Goal: Task Accomplishment & Management: Complete application form

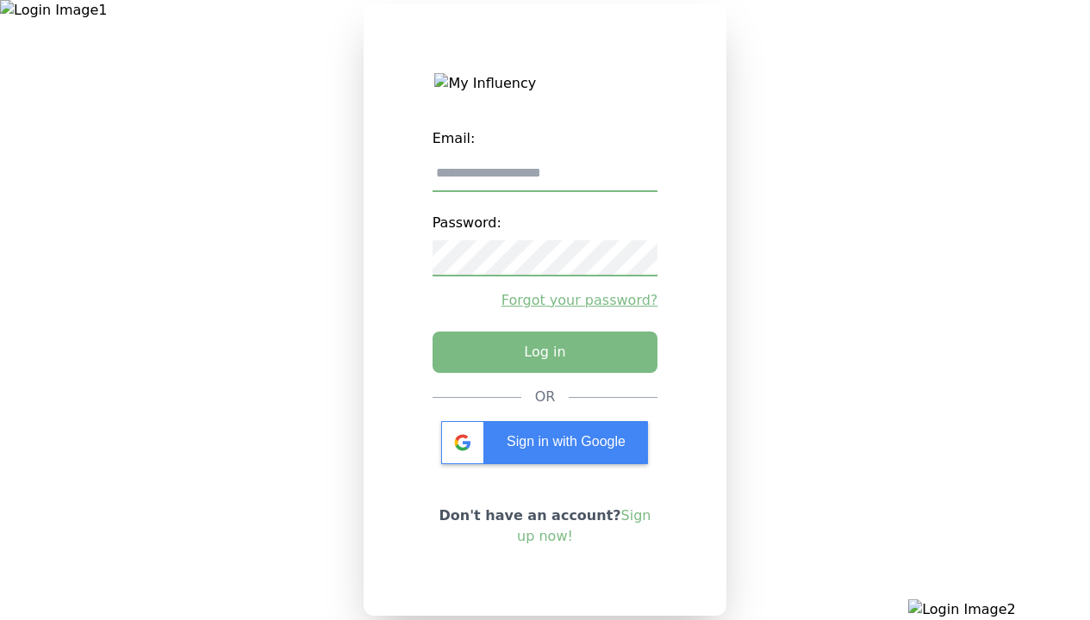
click at [544, 180] on input "email" at bounding box center [545, 174] width 226 height 36
type input "**********"
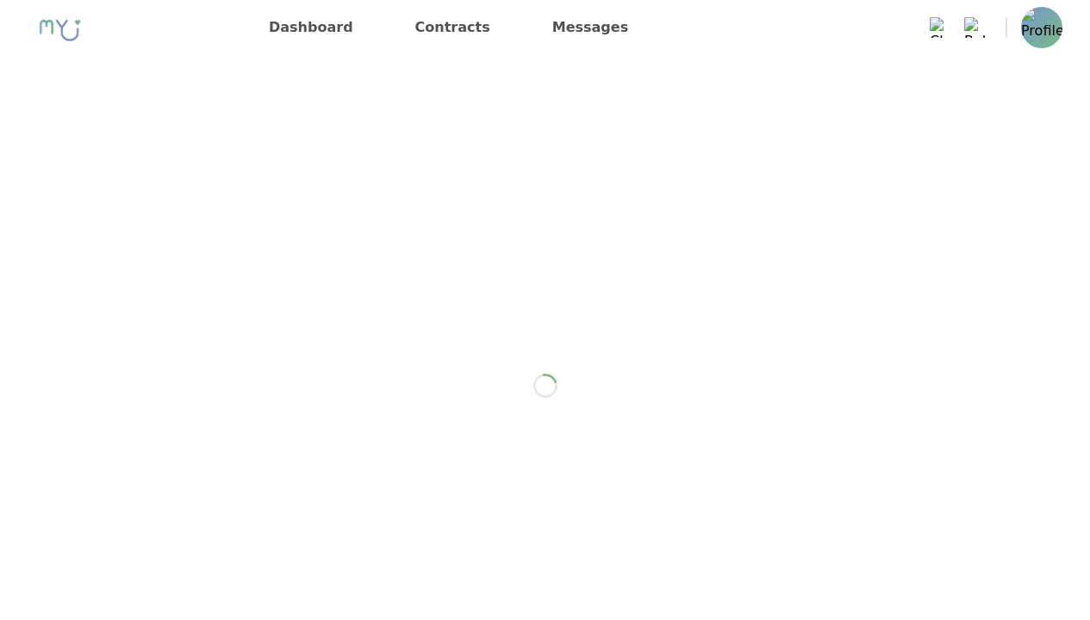
scroll to position [2420, 0]
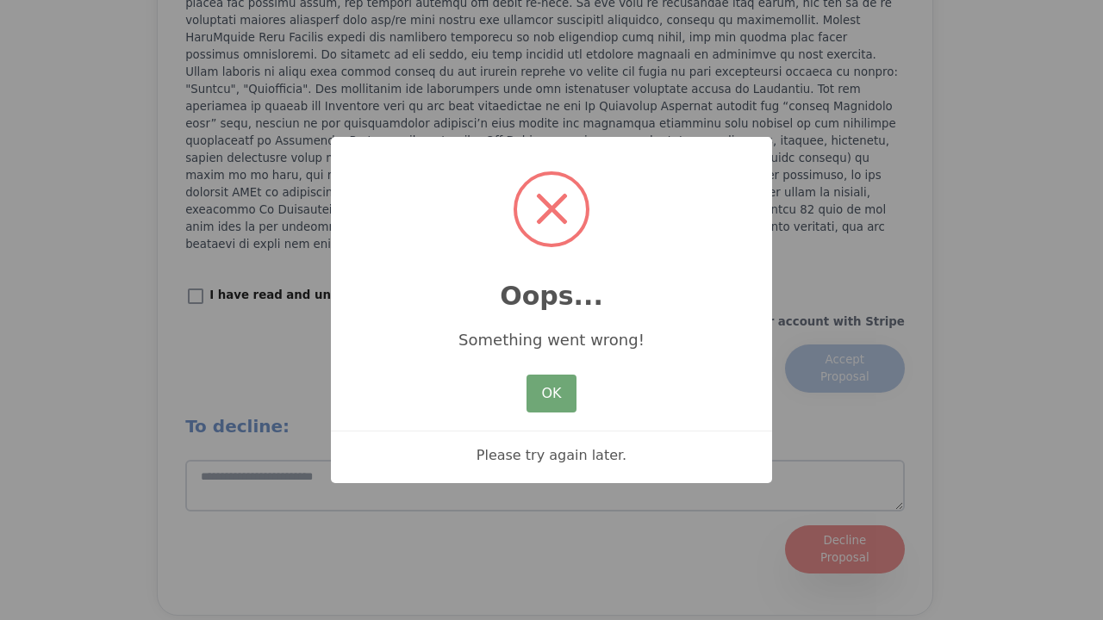
click at [537, 401] on button "OK" at bounding box center [551, 394] width 50 height 38
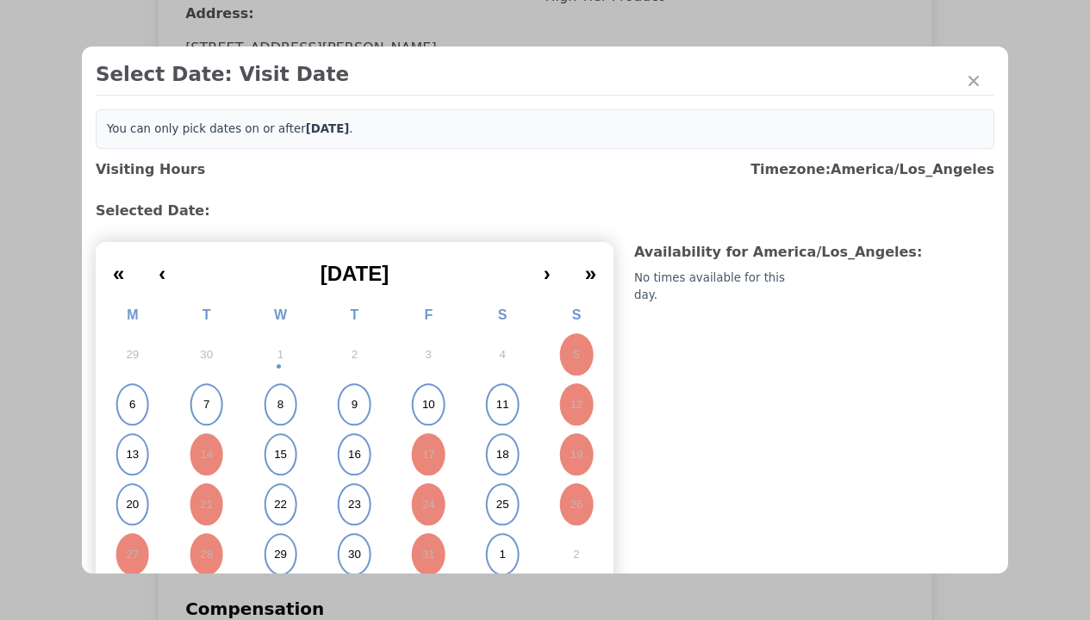
click at [278, 455] on abbr "15" at bounding box center [280, 455] width 13 height 16
click at [430, 288] on div "Please Select Submission Date" at bounding box center [431, 278] width 177 height 17
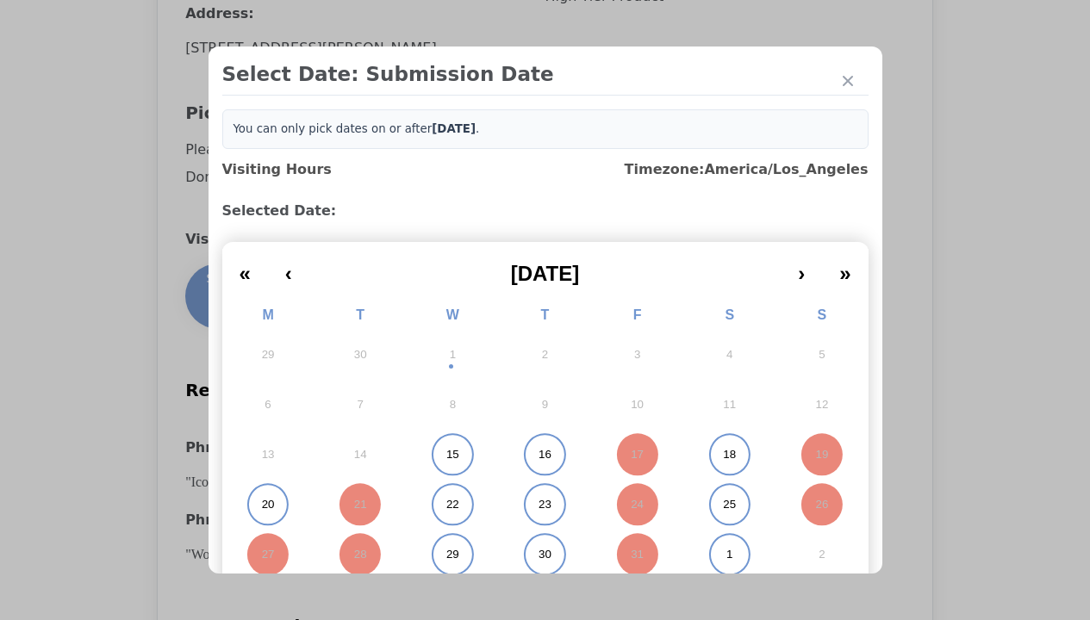
click at [446, 455] on abbr "15" at bounding box center [452, 455] width 13 height 16
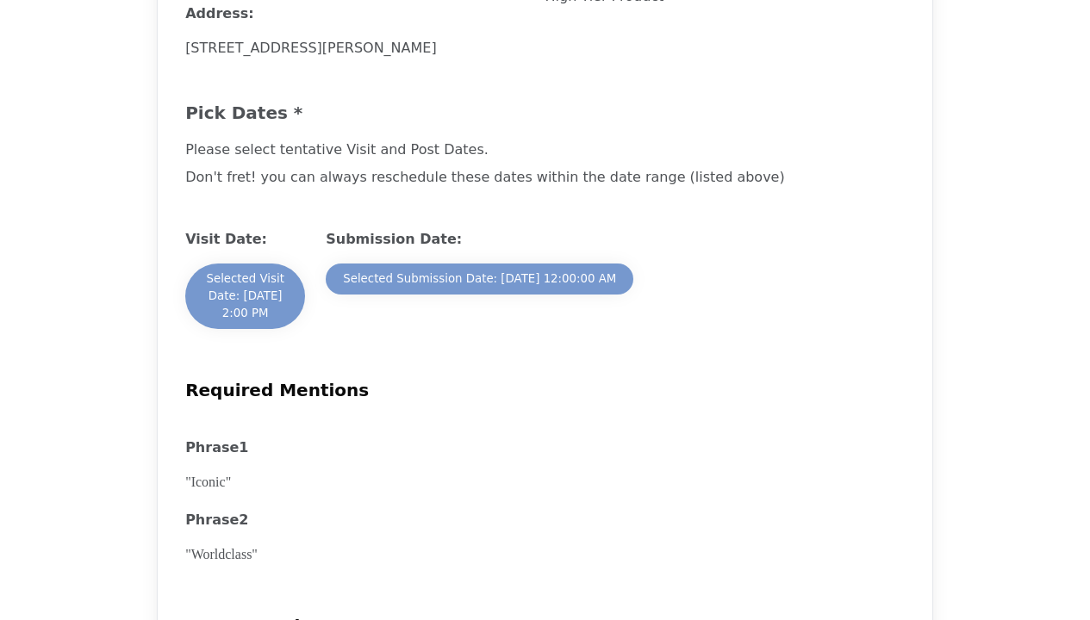
scroll to position [2411, 0]
